Goal: Task Accomplishment & Management: Manage account settings

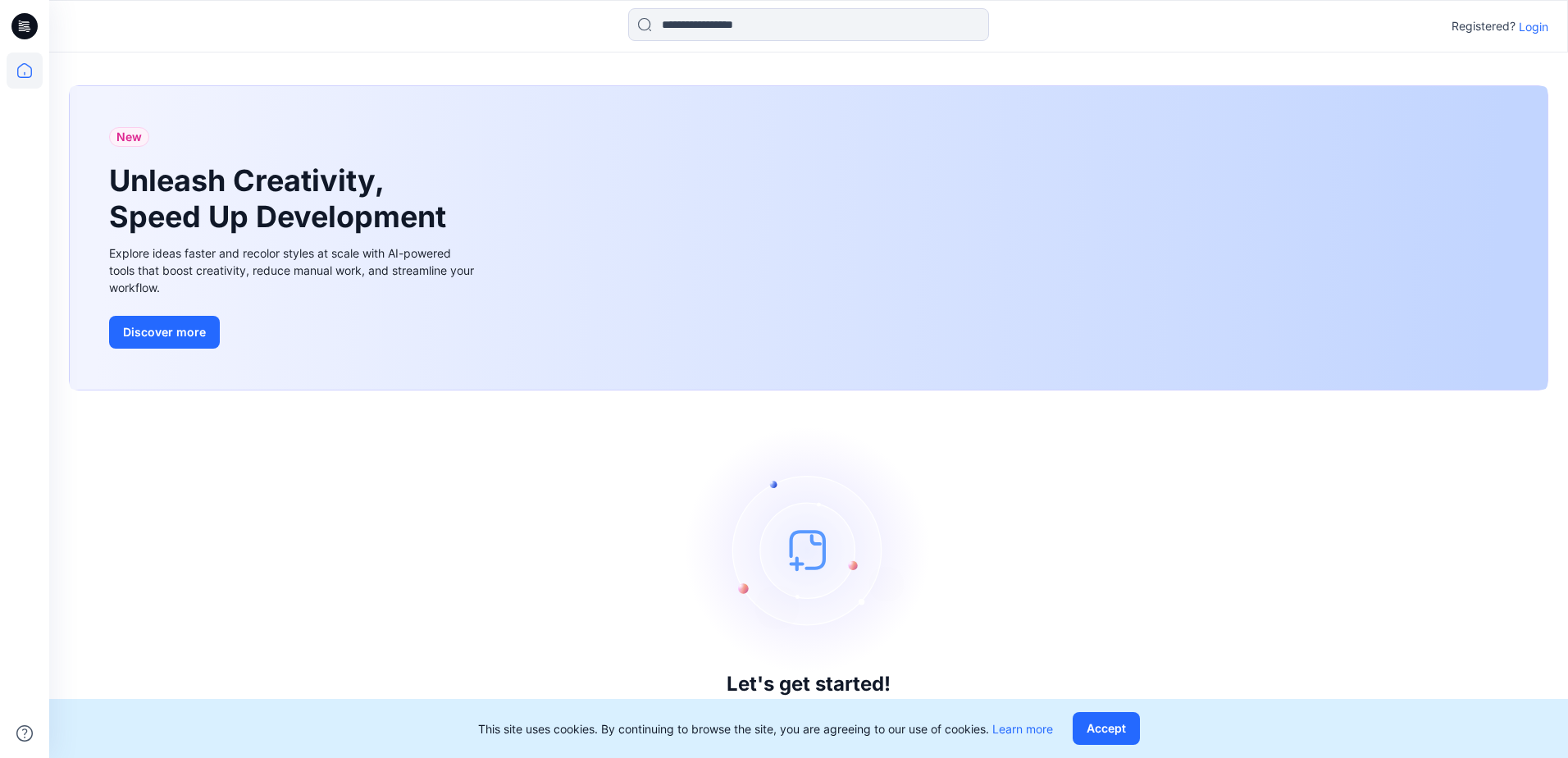
click at [1533, 28] on p "Login" at bounding box center [1533, 27] width 29 height 18
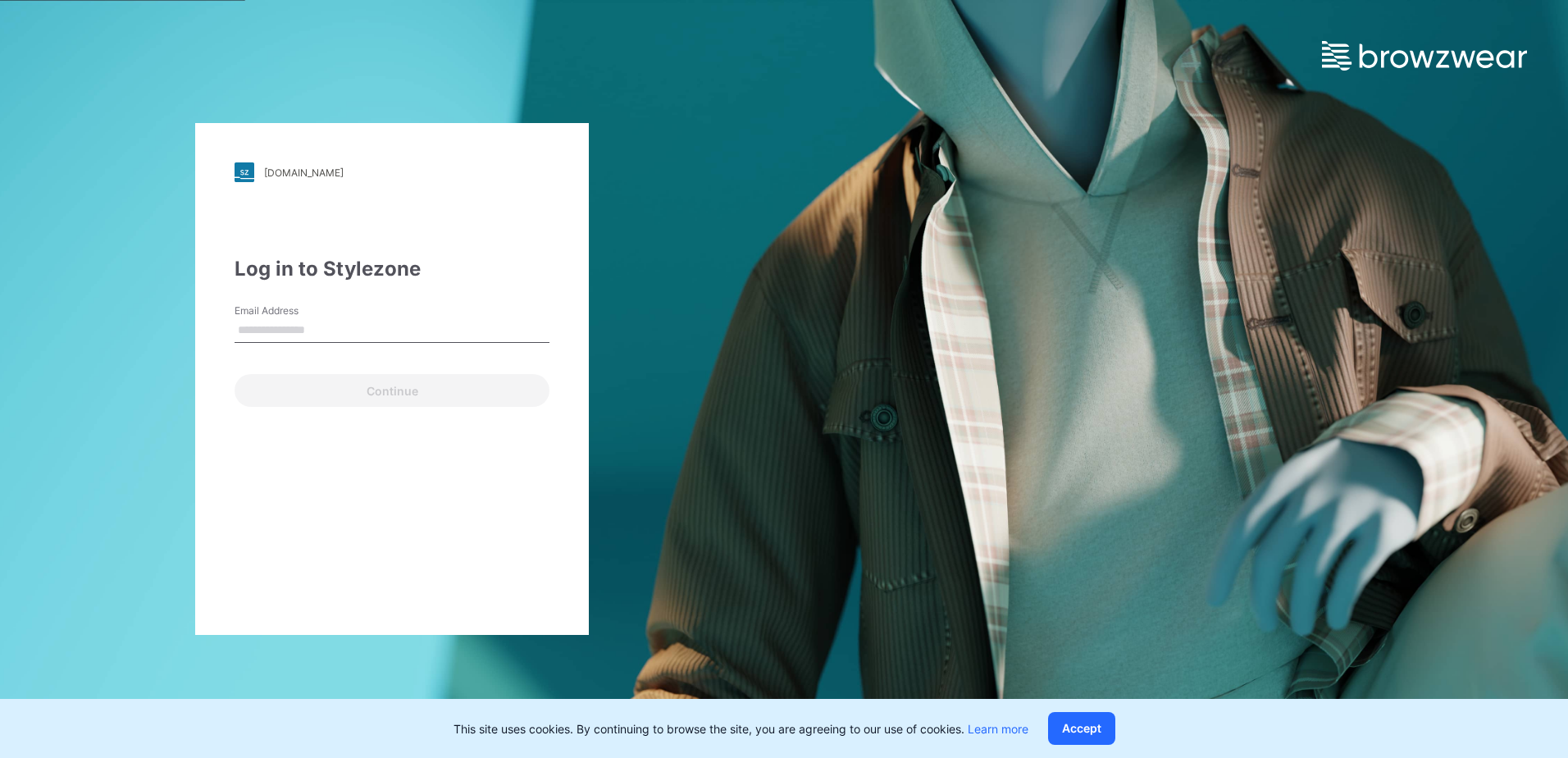
click at [311, 329] on input "Email Address" at bounding box center [392, 331] width 315 height 25
type input "**********"
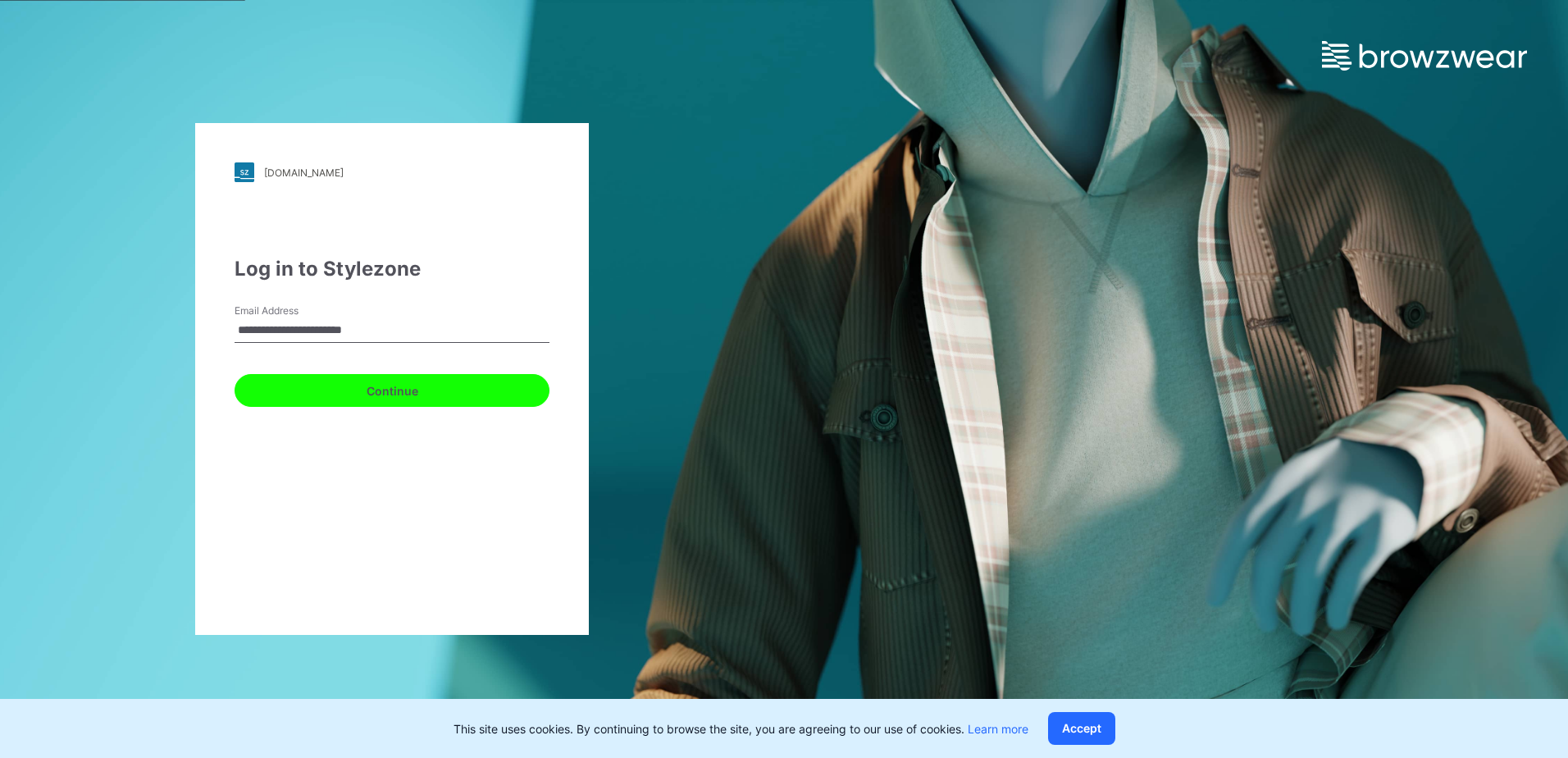
click at [343, 397] on button "Continue" at bounding box center [392, 389] width 315 height 33
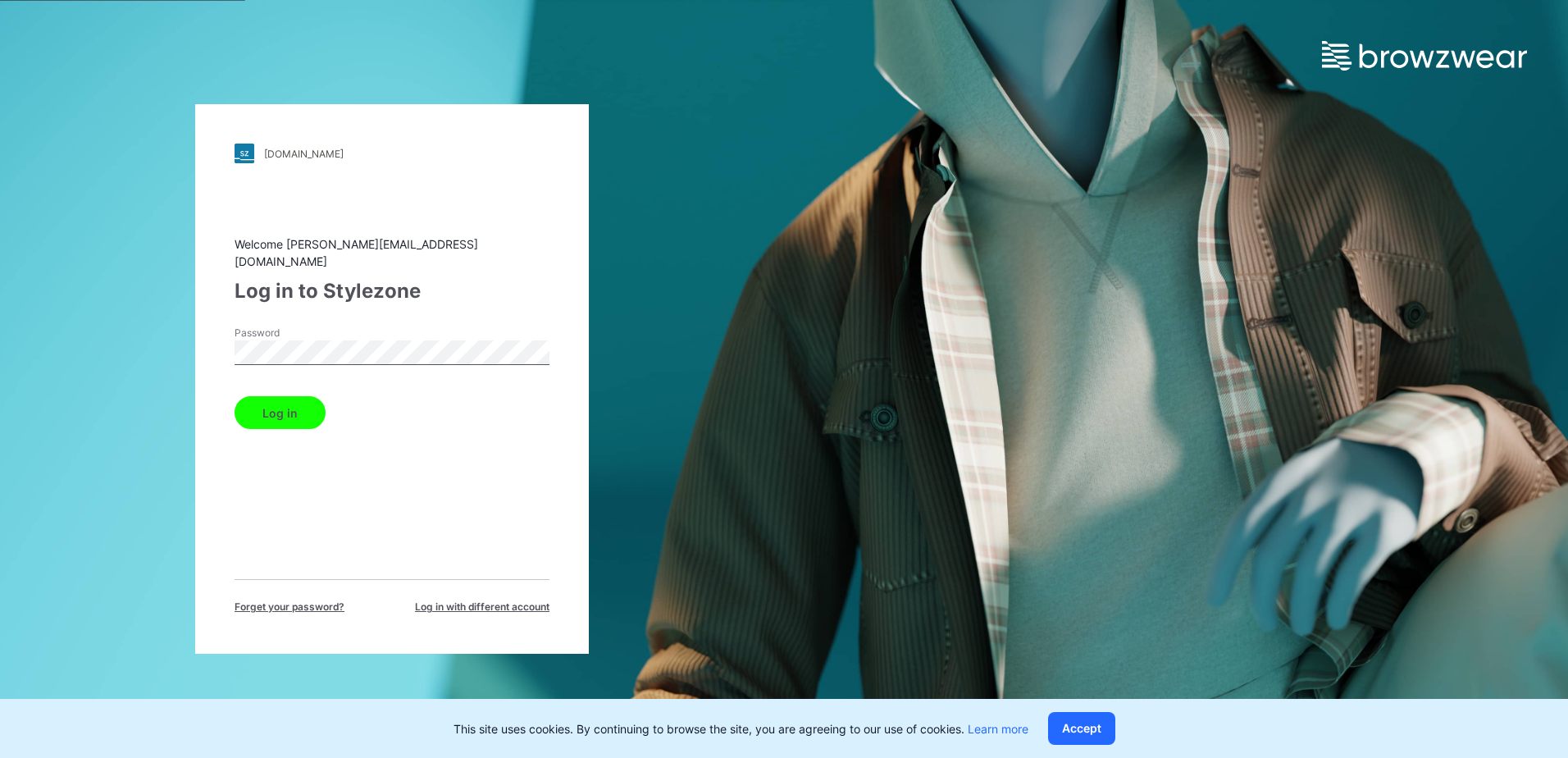
click at [294, 406] on button "Log in" at bounding box center [279, 412] width 91 height 33
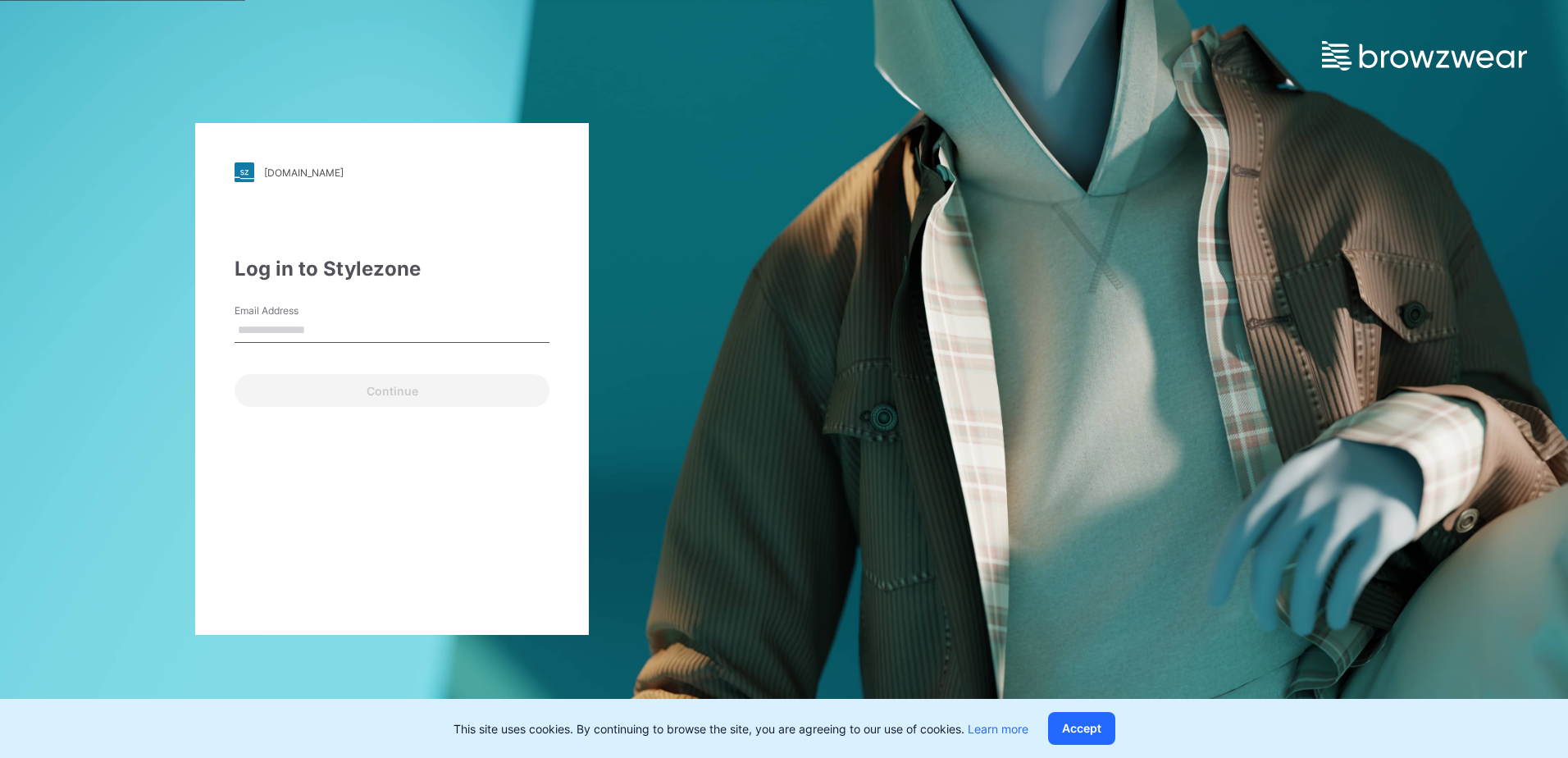
click at [308, 324] on input "Email Address" at bounding box center [392, 331] width 315 height 25
type input "**********"
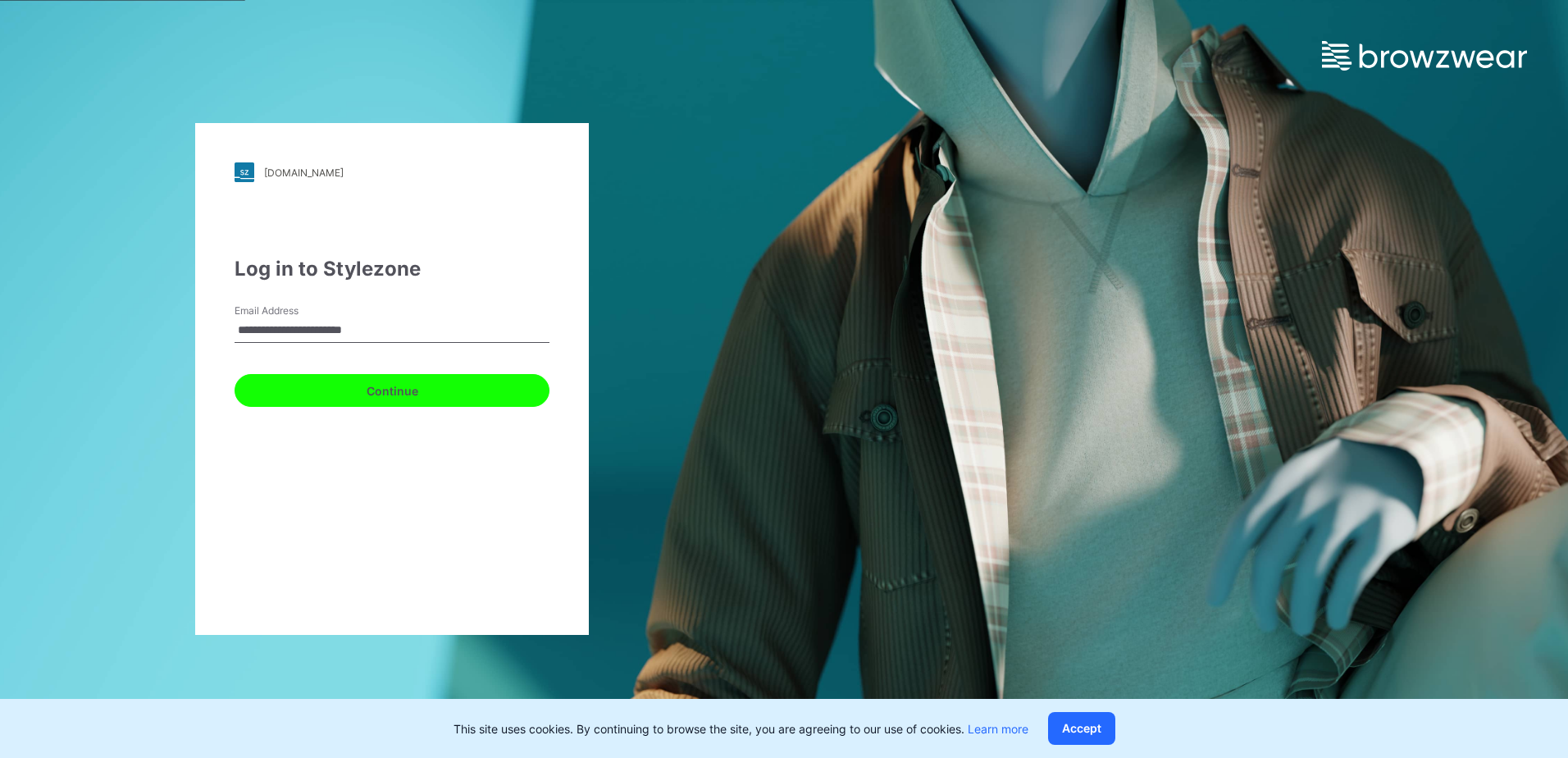
click at [326, 384] on button "Continue" at bounding box center [392, 389] width 315 height 33
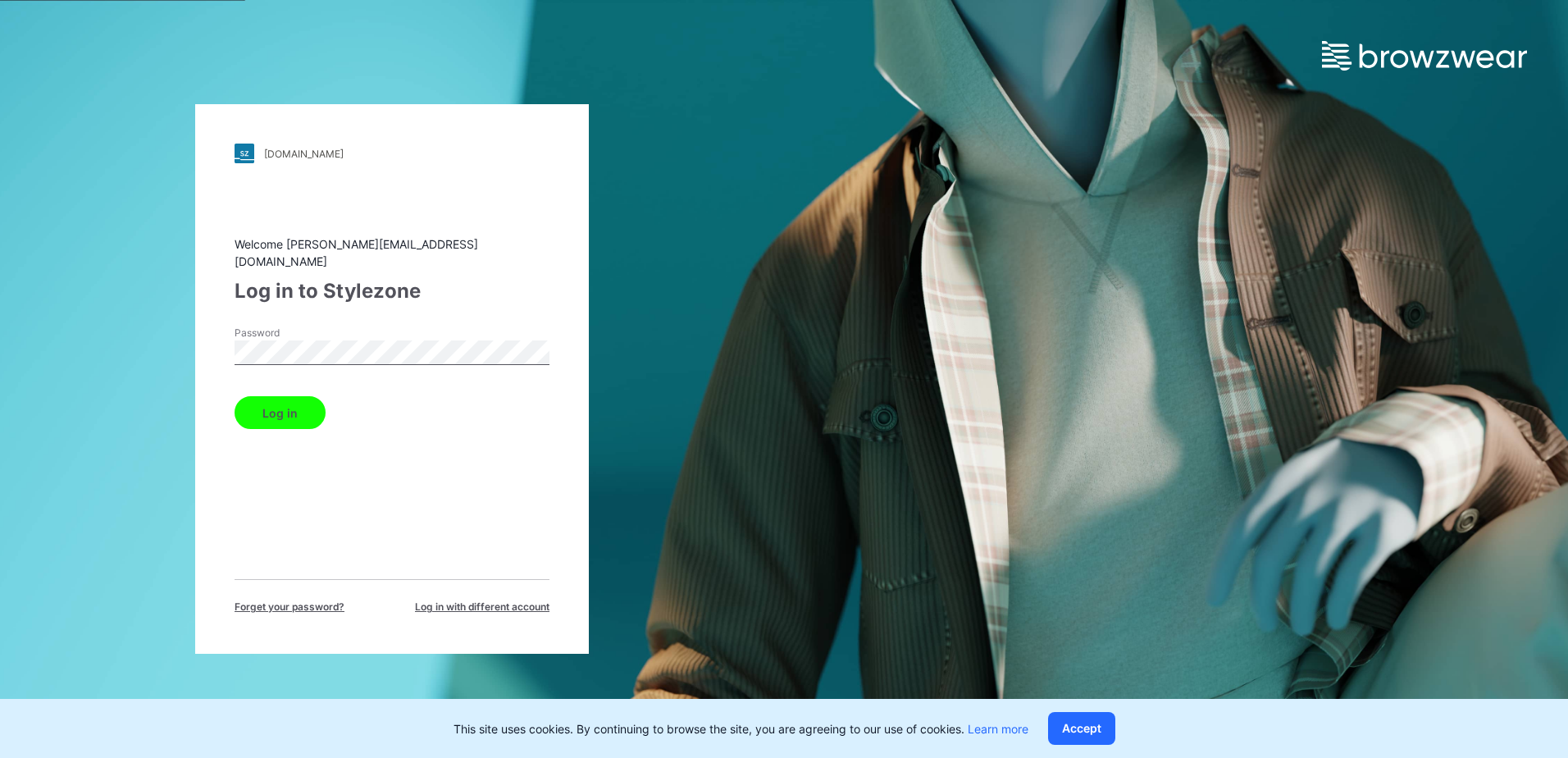
click at [282, 399] on button "Log in" at bounding box center [279, 412] width 91 height 33
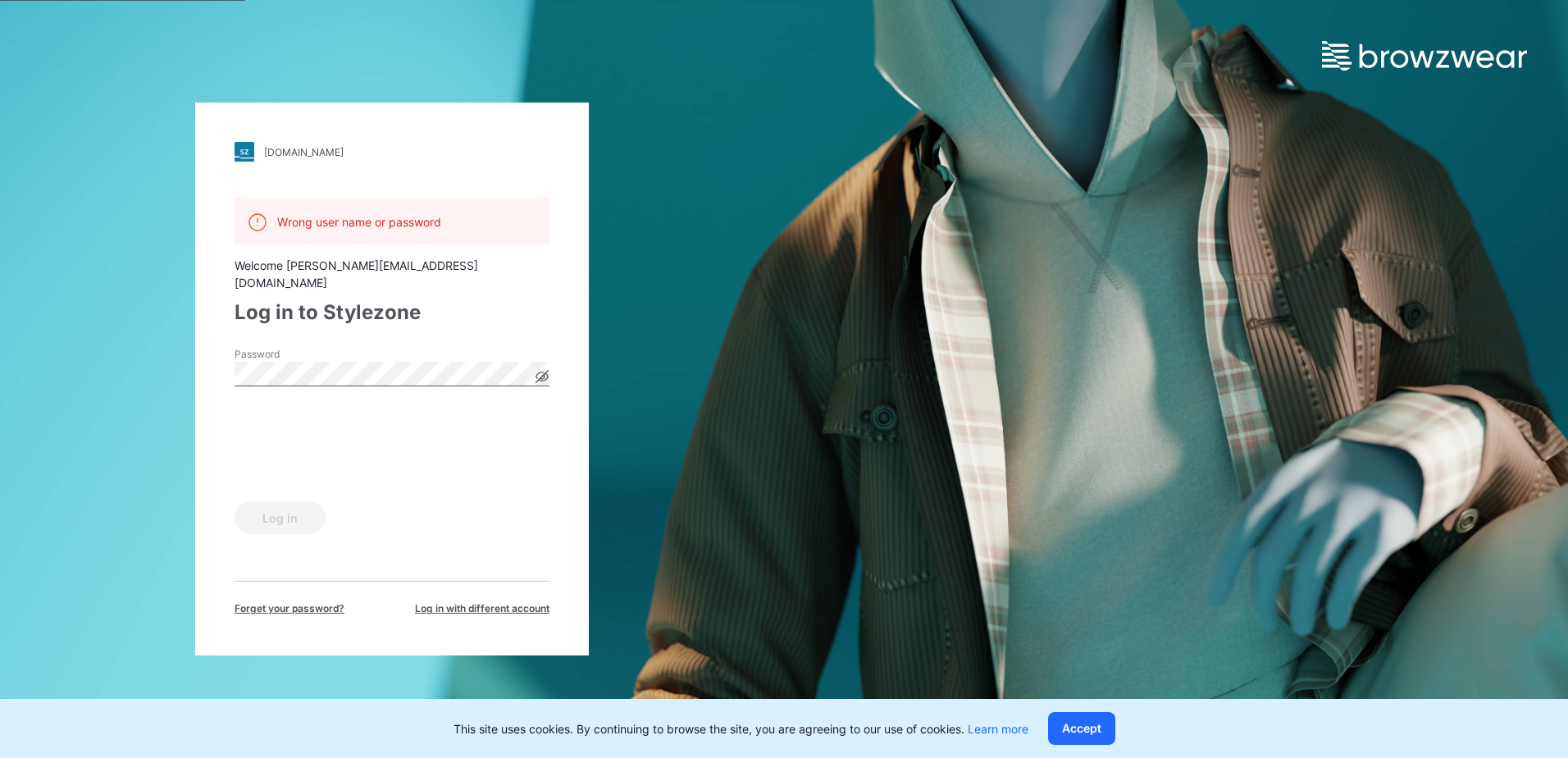
click at [536, 372] on icon at bounding box center [542, 376] width 13 height 9
click at [297, 511] on button "Log in" at bounding box center [279, 517] width 91 height 33
